Goal: Task Accomplishment & Management: Complete application form

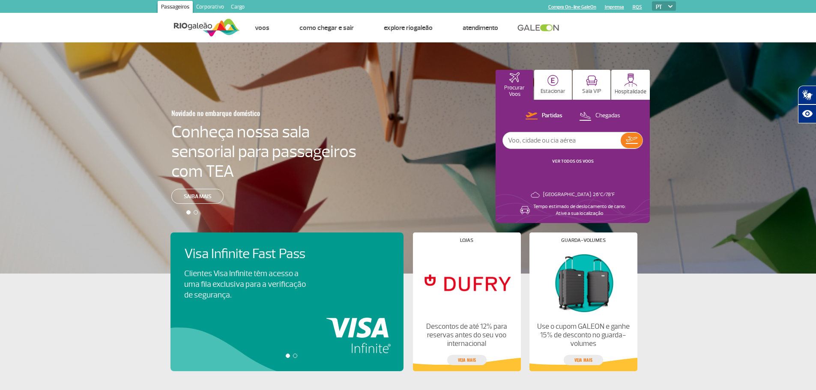
click at [213, 9] on link "Corporativo" at bounding box center [210, 8] width 35 height 14
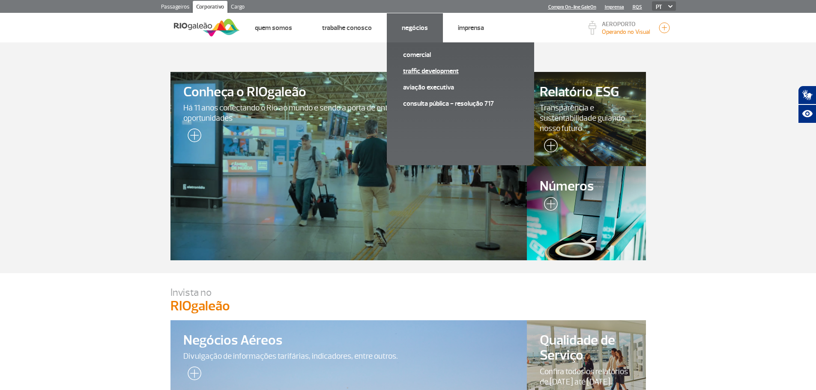
click at [426, 70] on link "Traffic Development" at bounding box center [460, 70] width 115 height 9
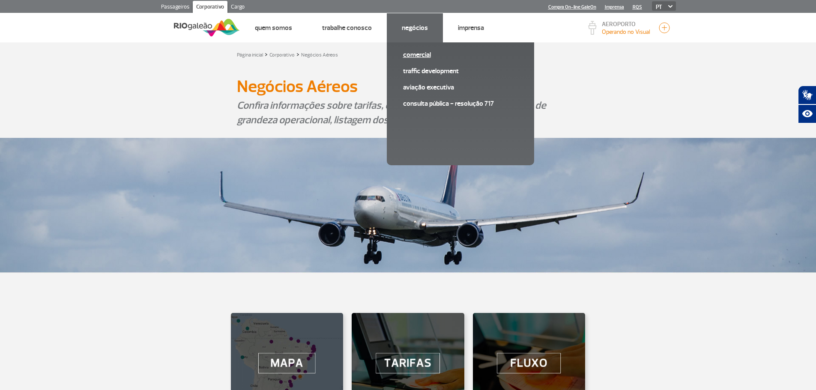
click at [415, 57] on link "Comercial" at bounding box center [460, 54] width 115 height 9
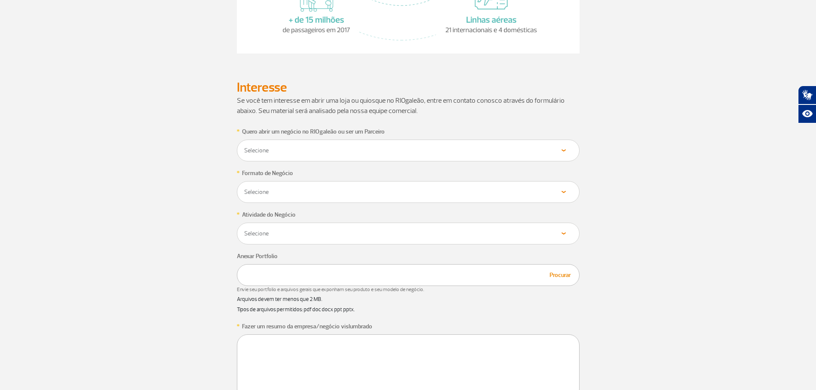
scroll to position [386, 0]
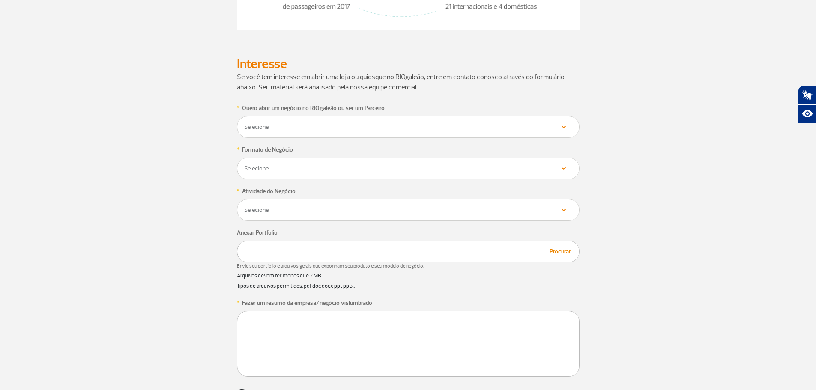
click at [368, 129] on select "Selecione Loja Quiosque Fornecedor" at bounding box center [408, 127] width 329 height 8
select select "Fornecedor"
click at [244, 123] on select "Selecione Loja Quiosque Fornecedor" at bounding box center [408, 127] width 329 height 8
click at [356, 170] on select "Selecione Próprio Franquia" at bounding box center [408, 169] width 329 height 8
select select "Próprio"
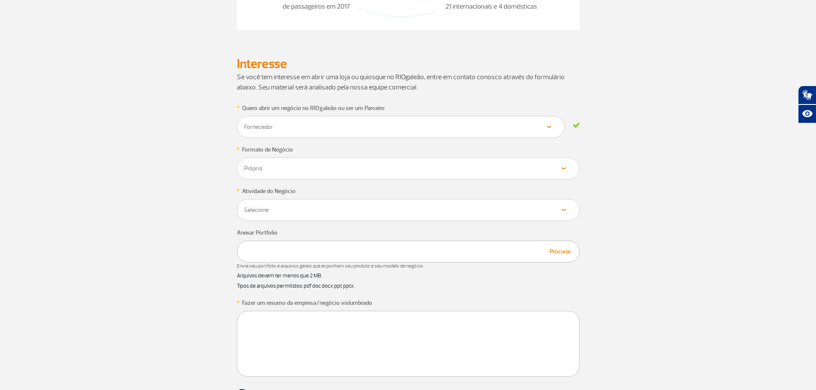
click at [244, 165] on select "Selecione Próprio Franquia" at bounding box center [408, 169] width 329 height 8
click at [334, 208] on select "Selecione Alimentos & Bebidas Joalheria, Bijouterias, Relógios Moda e Acessório…" at bounding box center [408, 210] width 329 height 8
click at [244, 206] on select "Selecione Alimentos & Bebidas Joalheria, Bijouterias, Relógios Moda e Acessório…" at bounding box center [408, 210] width 329 height 8
click at [462, 213] on select "Selecione Alimentos & Bebidas Joalheria, Bijouterias, Relógios Moda e Acessório…" at bounding box center [401, 210] width 314 height 8
click at [244, 206] on select "Selecione Alimentos & Bebidas Joalheria, Bijouterias, Relógios Moda e Acessório…" at bounding box center [401, 210] width 314 height 8
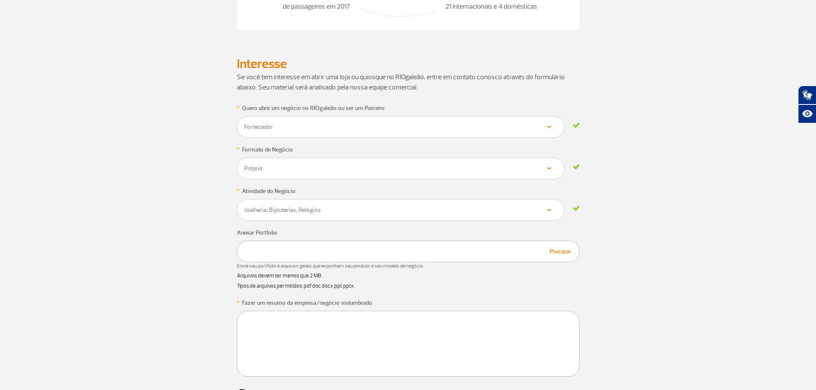
click at [348, 215] on div "Selecione Alimentos & Bebidas Joalheria, Bijouterias, Relógios Moda e Acessório…" at bounding box center [401, 210] width 328 height 22
click at [354, 202] on div "Selecione Alimentos & Bebidas Joalheria, Bijouterias, Relógios Moda e Acessório…" at bounding box center [401, 210] width 328 height 22
click at [353, 214] on div "Selecione Alimentos & Bebidas Joalheria, Bijouterias, Relógios Moda e Acessório…" at bounding box center [401, 210] width 328 height 22
click at [512, 209] on select "Selecione Alimentos & Bebidas Joalheria, Bijouterias, Relógios Moda e Acessório…" at bounding box center [401, 210] width 314 height 8
select select "Outros"
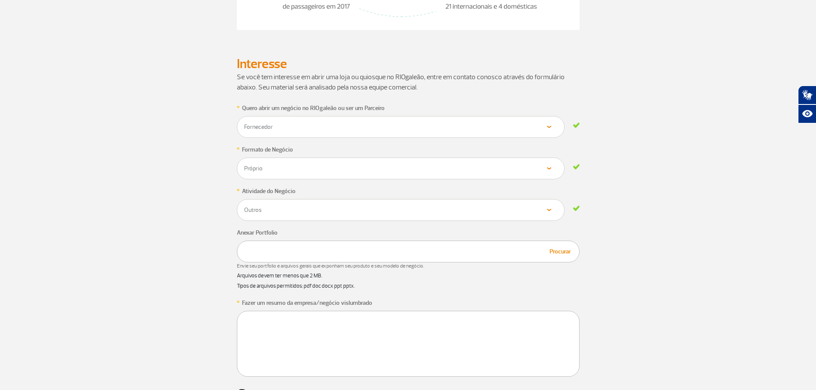
click at [244, 206] on select "Selecione Alimentos & Bebidas Joalheria, Bijouterias, Relógios Moda e Acessório…" at bounding box center [401, 210] width 314 height 8
click at [352, 252] on div "Procurar" at bounding box center [408, 252] width 343 height 22
click at [560, 253] on button "Procurar" at bounding box center [560, 252] width 27 height 10
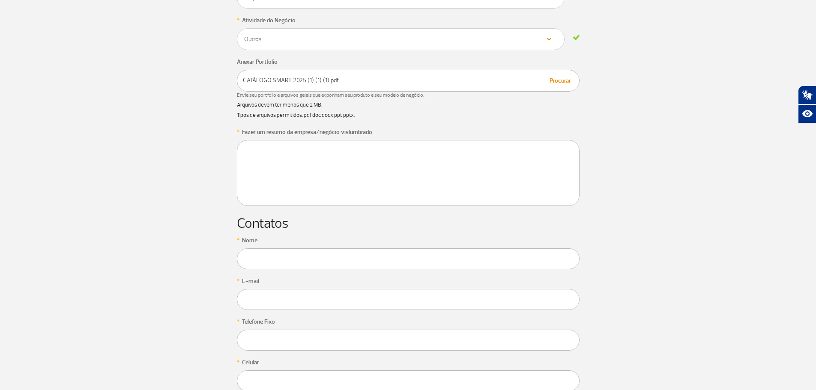
scroll to position [557, 0]
paste textarea "Sou fornecedor da Smart suprimentos, nós somos uma empresa especializada em for…"
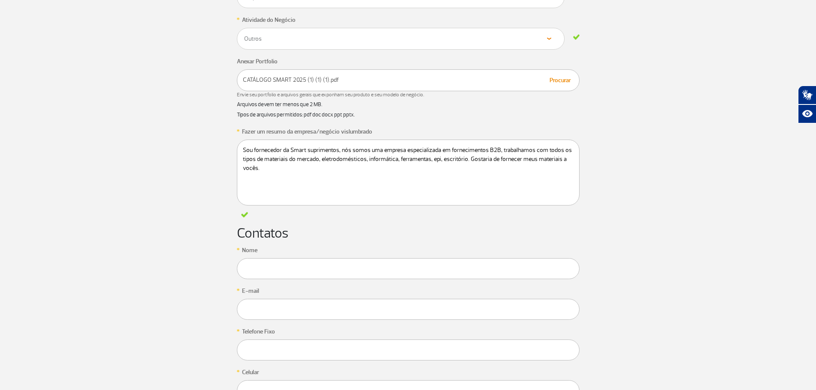
type textarea "Sou fornecedor da Smart suprimentos, nós somos uma empresa especializada em for…"
click at [299, 262] on input "text" at bounding box center [408, 268] width 343 height 21
type input "[PERSON_NAME]"
type input "21971622193"
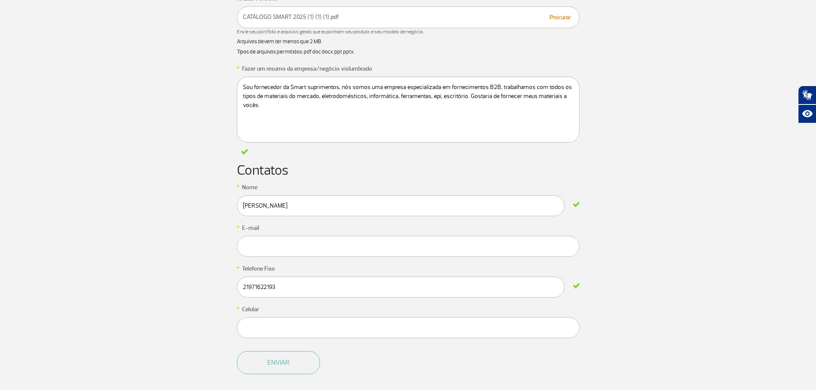
scroll to position [643, 0]
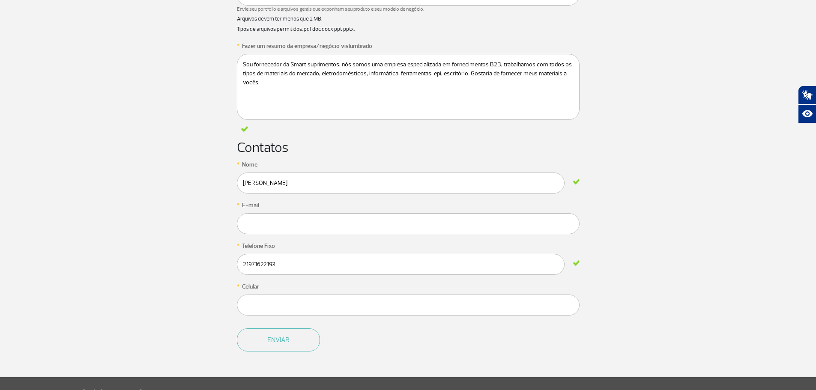
click at [362, 216] on input "text" at bounding box center [408, 223] width 343 height 21
click at [345, 226] on input "[EMAIL_ADDRESS][DOMAIN_NAME]" at bounding box center [408, 223] width 343 height 21
click at [266, 304] on input "text" at bounding box center [408, 305] width 343 height 21
click at [338, 223] on input "[EMAIL_ADDRESS][DOMAIN_NAME]" at bounding box center [401, 223] width 328 height 21
type input "[EMAIL_ADDRESS][DOMAIN_NAME]"
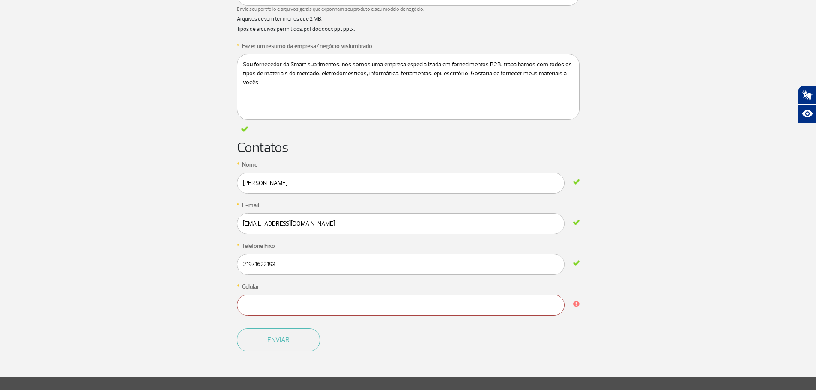
click at [437, 298] on input "text" at bounding box center [401, 305] width 328 height 21
click at [437, 302] on input "text" at bounding box center [401, 305] width 328 height 21
drag, startPoint x: 336, startPoint y: 222, endPoint x: 168, endPoint y: 222, distance: 167.5
click at [168, 222] on div "* Quero abrir um negócio no RIOgaleão ou ser um Parceiro Selecione Loja Quiosqu…" at bounding box center [408, 112] width 488 height 532
paste input "[EMAIL_ADDRESS][DOMAIN_NAME]"
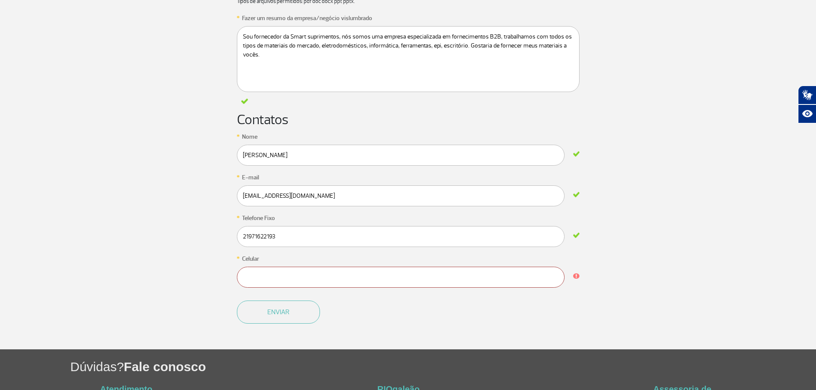
scroll to position [686, 0]
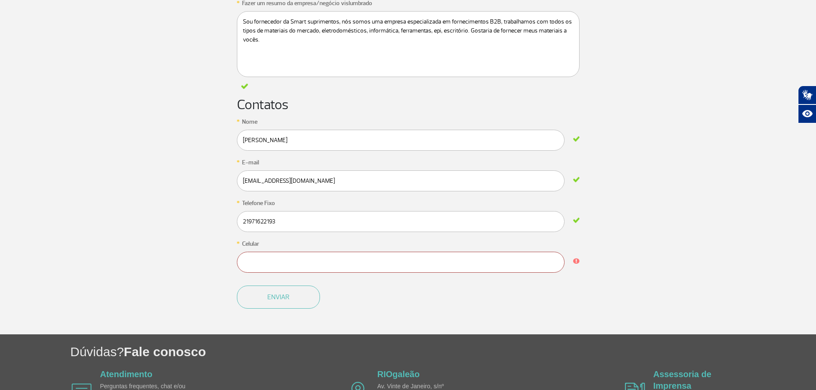
type input "[EMAIL_ADDRESS][DOMAIN_NAME]"
drag, startPoint x: 284, startPoint y: 220, endPoint x: 228, endPoint y: 219, distance: 55.3
click at [228, 219] on app-form-ic "* Quero abrir um negócio no RIOgaleão ou ser um Parceiro Selecione Loja Quiosqu…" at bounding box center [409, 69] width 476 height 532
type input "2132693823"
click at [289, 264] on input "text" at bounding box center [401, 262] width 328 height 21
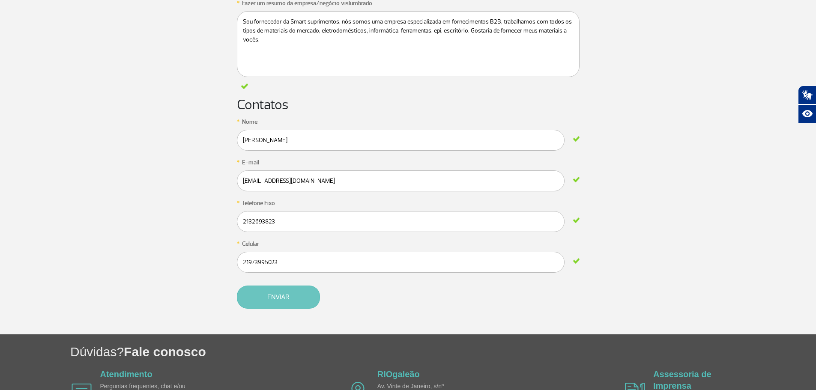
type input "21973995023"
click at [316, 293] on button "Enviar" at bounding box center [278, 297] width 83 height 23
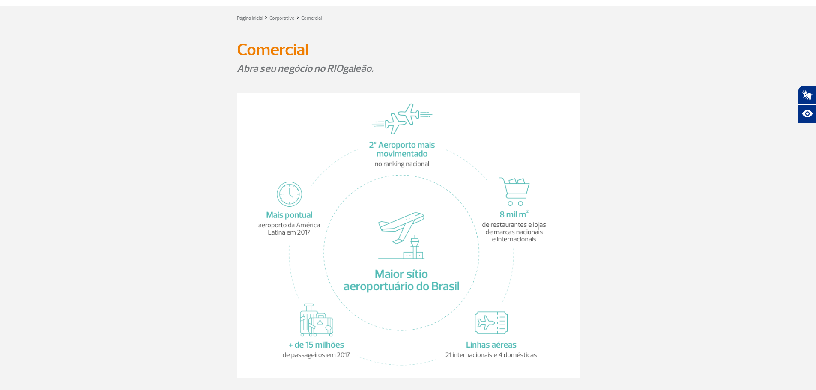
scroll to position [0, 0]
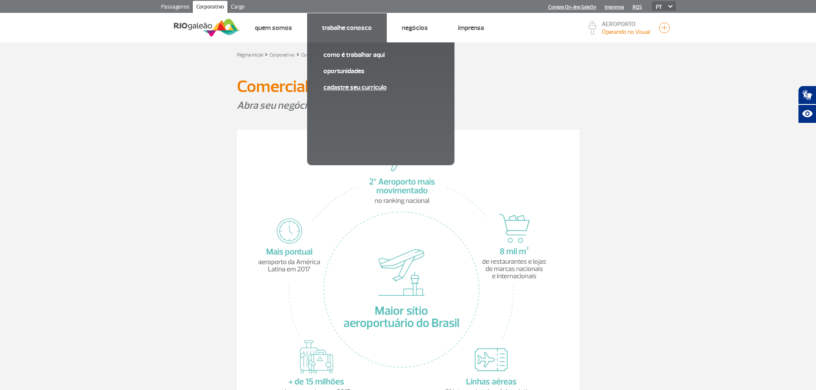
click at [376, 88] on link "Cadastre seu currículo" at bounding box center [380, 87] width 115 height 9
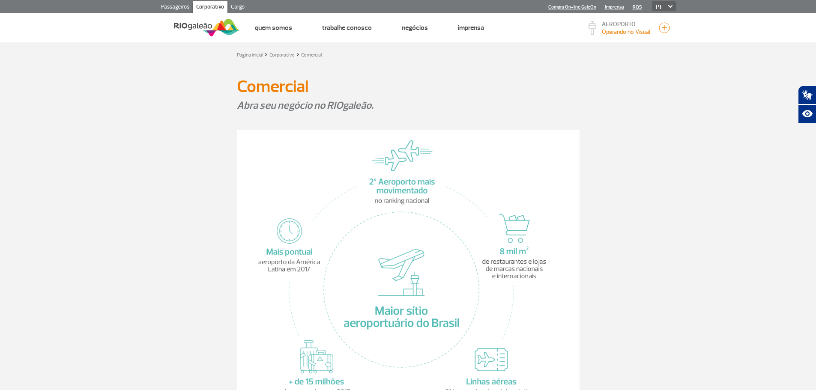
click at [239, 7] on link "Cargo" at bounding box center [238, 8] width 21 height 14
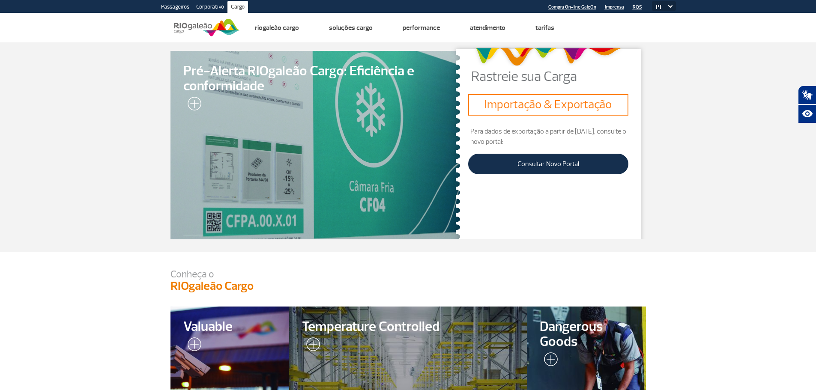
click at [587, 8] on link "Compra On-line GaleOn" at bounding box center [572, 7] width 48 height 6
click at [211, 9] on link "Corporativo" at bounding box center [210, 8] width 35 height 14
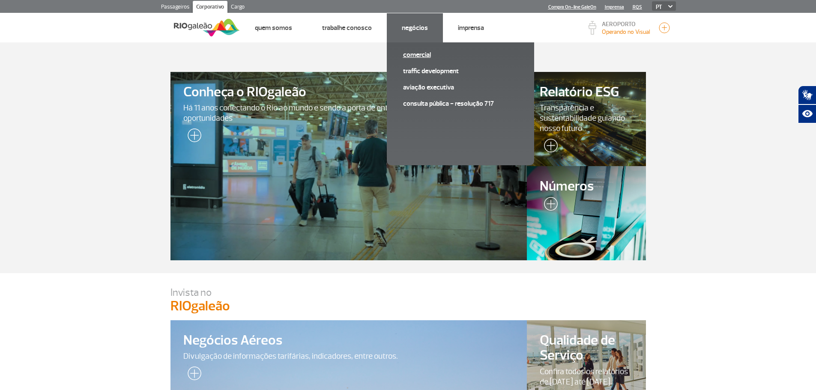
click at [428, 54] on link "Comercial" at bounding box center [460, 54] width 115 height 9
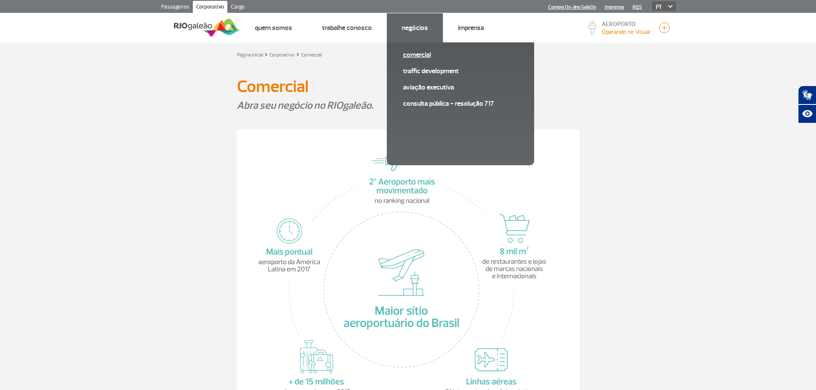
click at [417, 60] on span "Comercial" at bounding box center [460, 58] width 115 height 16
click at [421, 59] on link "Comercial" at bounding box center [460, 54] width 115 height 9
click at [430, 69] on link "Traffic Development" at bounding box center [460, 70] width 115 height 9
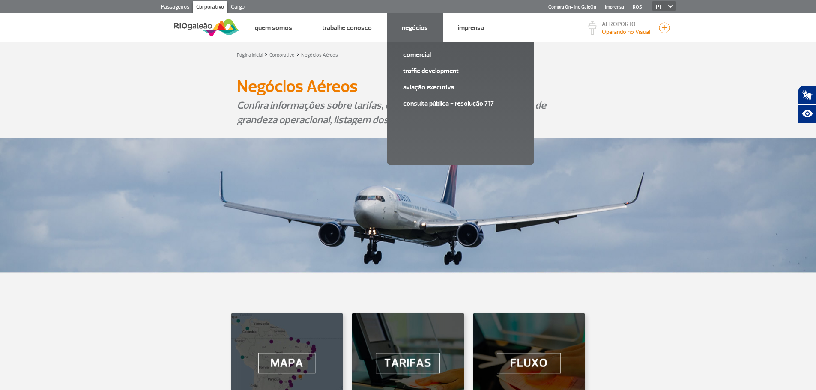
click at [422, 89] on link "Aviação Executiva" at bounding box center [460, 87] width 115 height 9
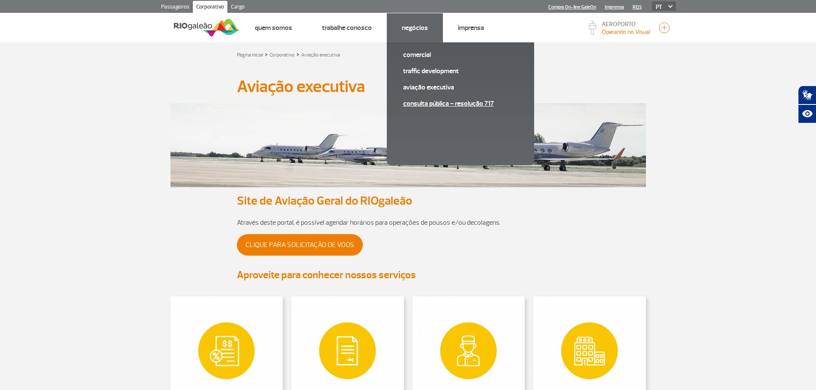
click at [439, 101] on link "Consulta pública - Resolução 717" at bounding box center [460, 103] width 115 height 9
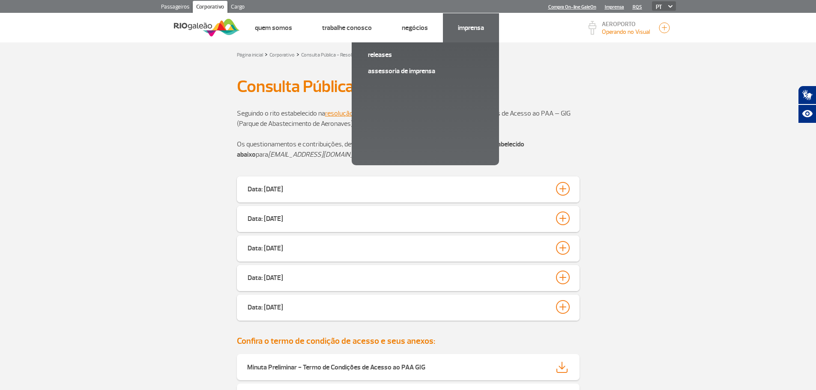
click at [482, 33] on li "Imprensa Releases Assessoria de Imprensa" at bounding box center [471, 27] width 56 height 29
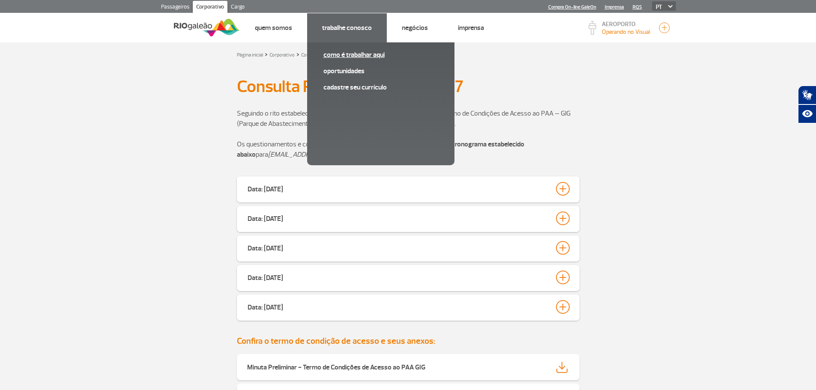
click at [347, 58] on link "Como é trabalhar aqui" at bounding box center [380, 54] width 115 height 9
click at [362, 87] on link "Cadastre seu currículo" at bounding box center [380, 87] width 115 height 9
